Goal: Transaction & Acquisition: Download file/media

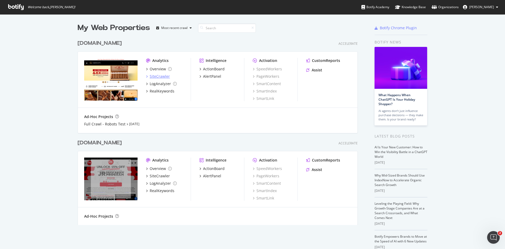
click at [159, 74] on div "SiteCrawler" at bounding box center [160, 76] width 20 height 5
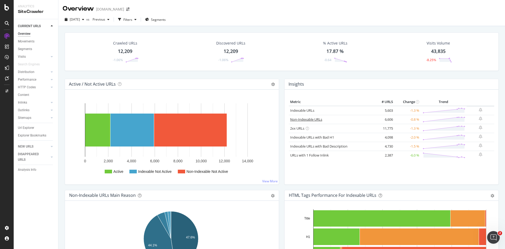
click at [304, 119] on link "Non-Indexable URLs" at bounding box center [306, 119] width 32 height 5
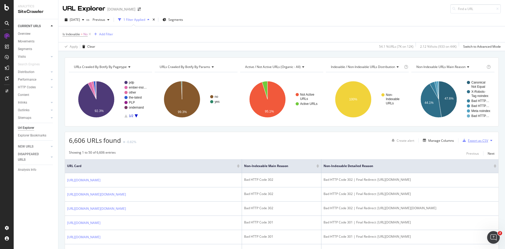
click at [482, 141] on div "Export as CSV" at bounding box center [478, 140] width 20 height 4
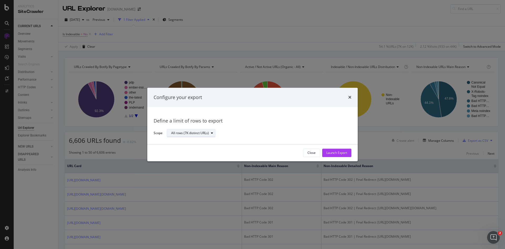
click at [200, 135] on div "All rows (7K distinct URLs)" at bounding box center [193, 132] width 44 height 7
click at [212, 140] on div "All rows (7K distinct URLs)" at bounding box center [193, 142] width 41 height 4
click at [342, 150] on div "Launch Export" at bounding box center [336, 152] width 21 height 4
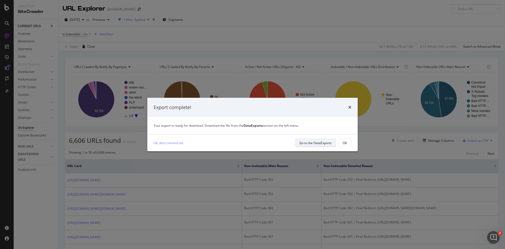
click at [325, 143] on div "Go to the DataExports" at bounding box center [315, 142] width 32 height 4
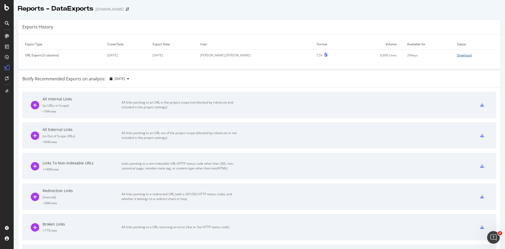
click at [457, 56] on div "Download" at bounding box center [464, 55] width 15 height 4
